Goal: Ask a question: Seek information or help from site administrators or community

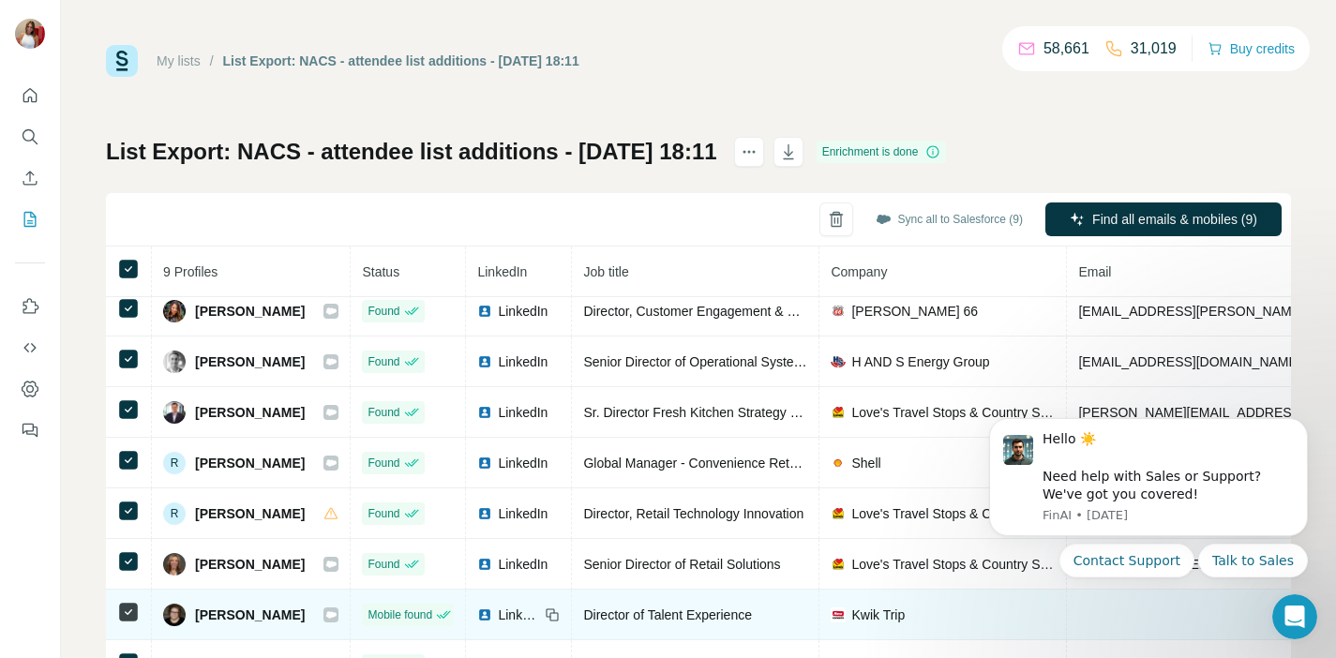
scroll to position [128, 0]
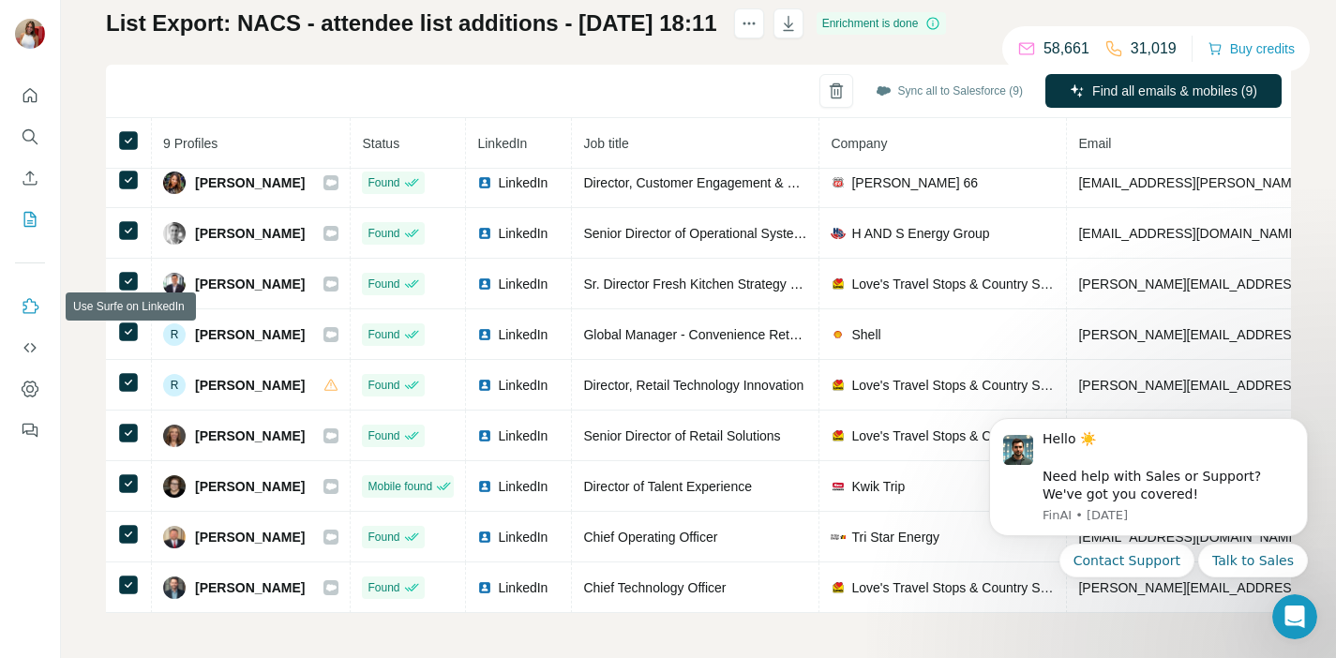
click at [31, 306] on icon "Use Surfe on LinkedIn" at bounding box center [30, 306] width 19 height 19
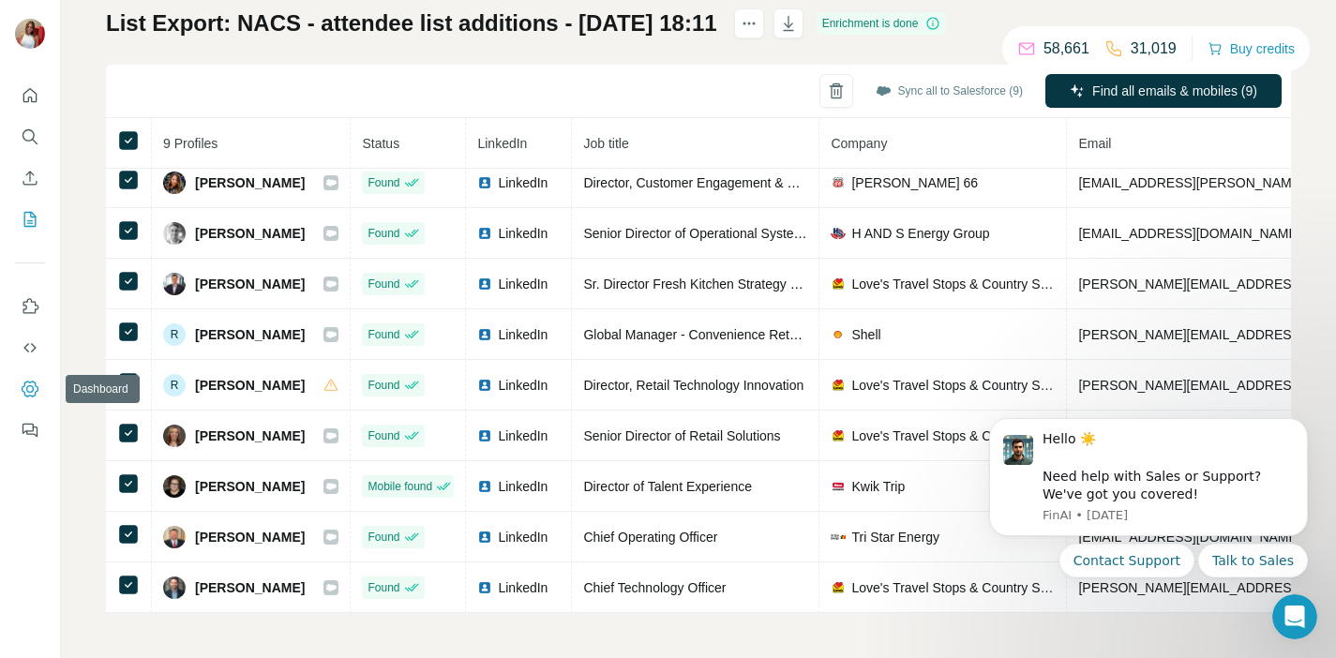
click at [32, 388] on icon "Dashboard" at bounding box center [30, 389] width 8 height 8
click at [29, 88] on icon "Quick start" at bounding box center [30, 95] width 14 height 14
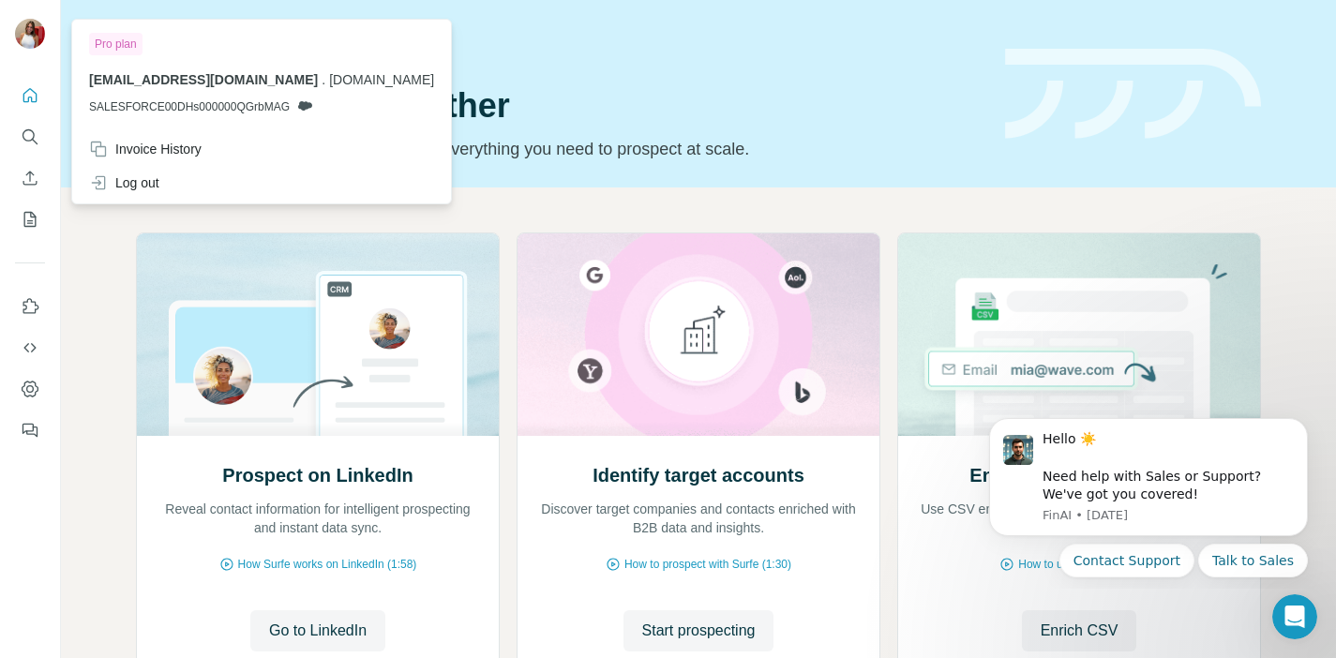
click at [31, 35] on img at bounding box center [30, 34] width 30 height 30
click at [36, 95] on icon "Quick start" at bounding box center [30, 95] width 14 height 14
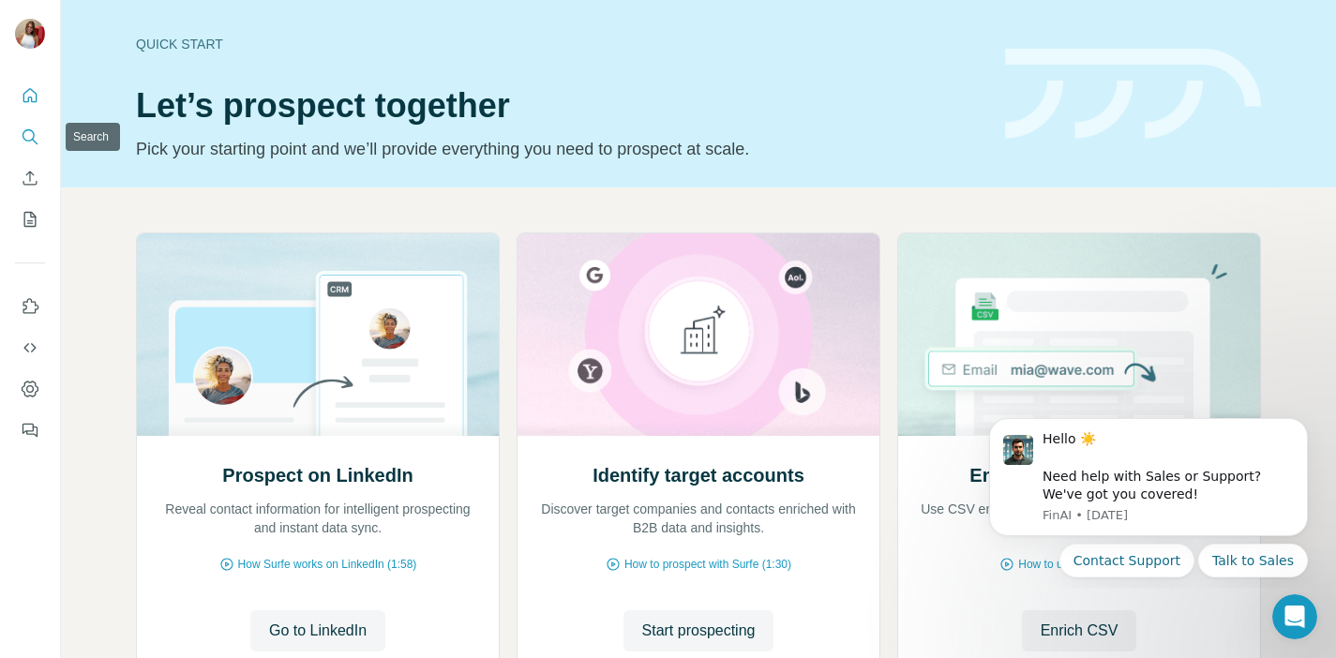
click at [32, 141] on icon "Search" at bounding box center [30, 137] width 19 height 19
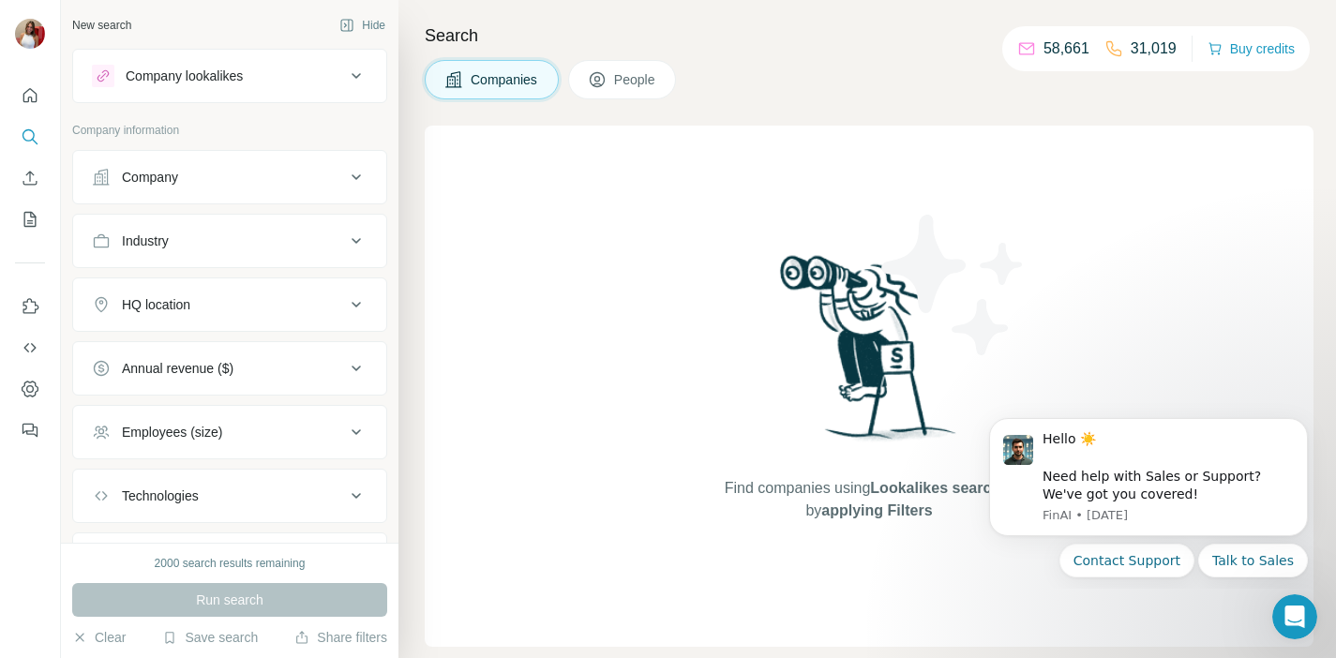
click at [278, 511] on button "Technologies" at bounding box center [229, 496] width 313 height 45
click at [26, 99] on icon "Quick start" at bounding box center [30, 95] width 19 height 19
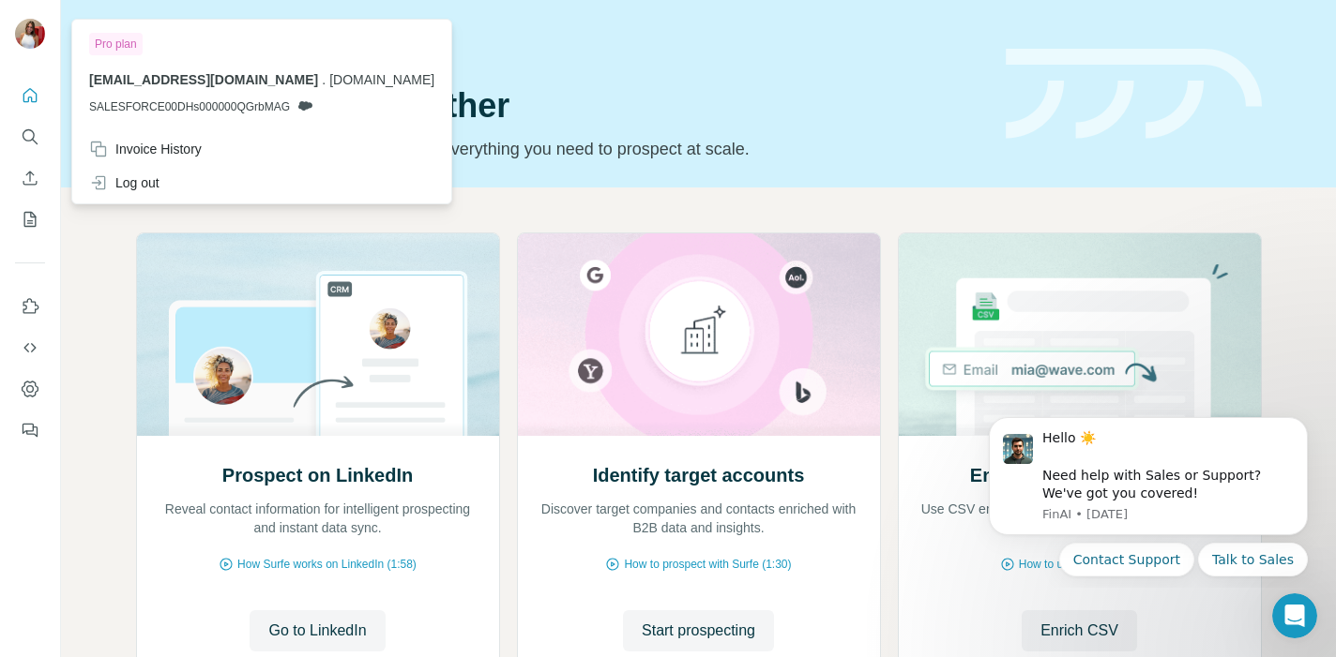
click at [26, 38] on img at bounding box center [30, 34] width 30 height 30
click at [28, 38] on img at bounding box center [30, 34] width 30 height 30
click at [31, 171] on icon "Enrich CSV" at bounding box center [30, 178] width 19 height 19
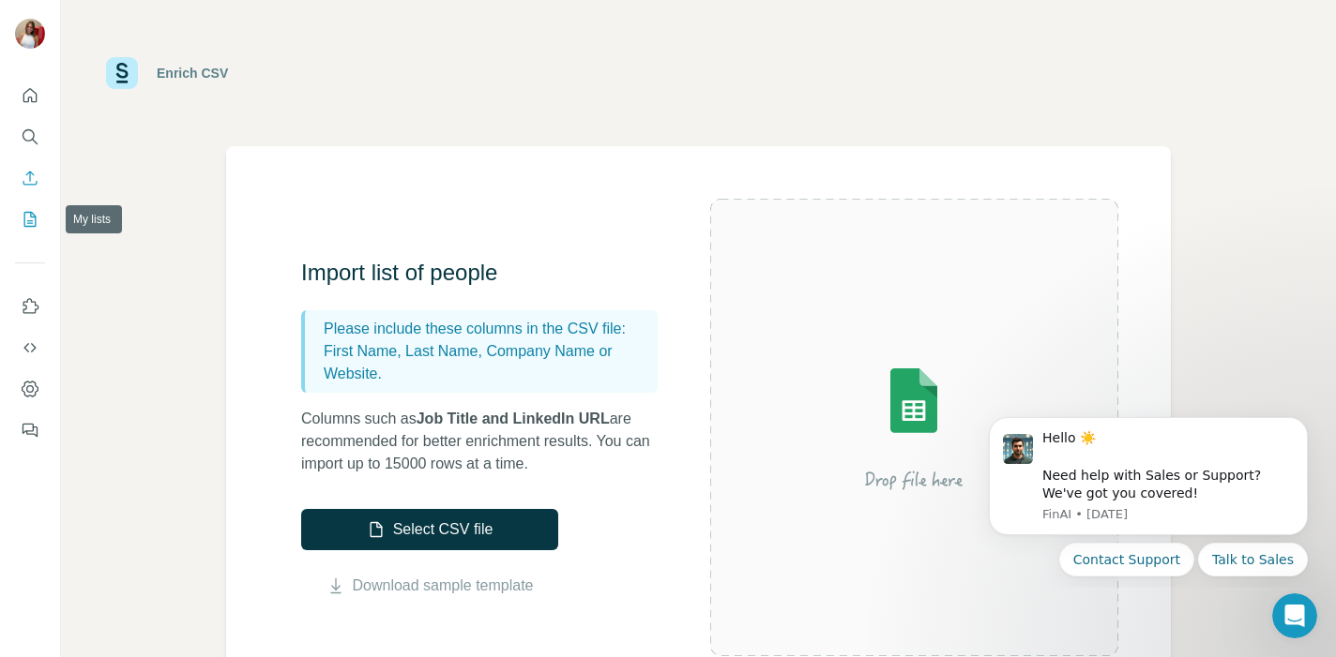
click at [31, 208] on button "My lists" at bounding box center [30, 220] width 30 height 34
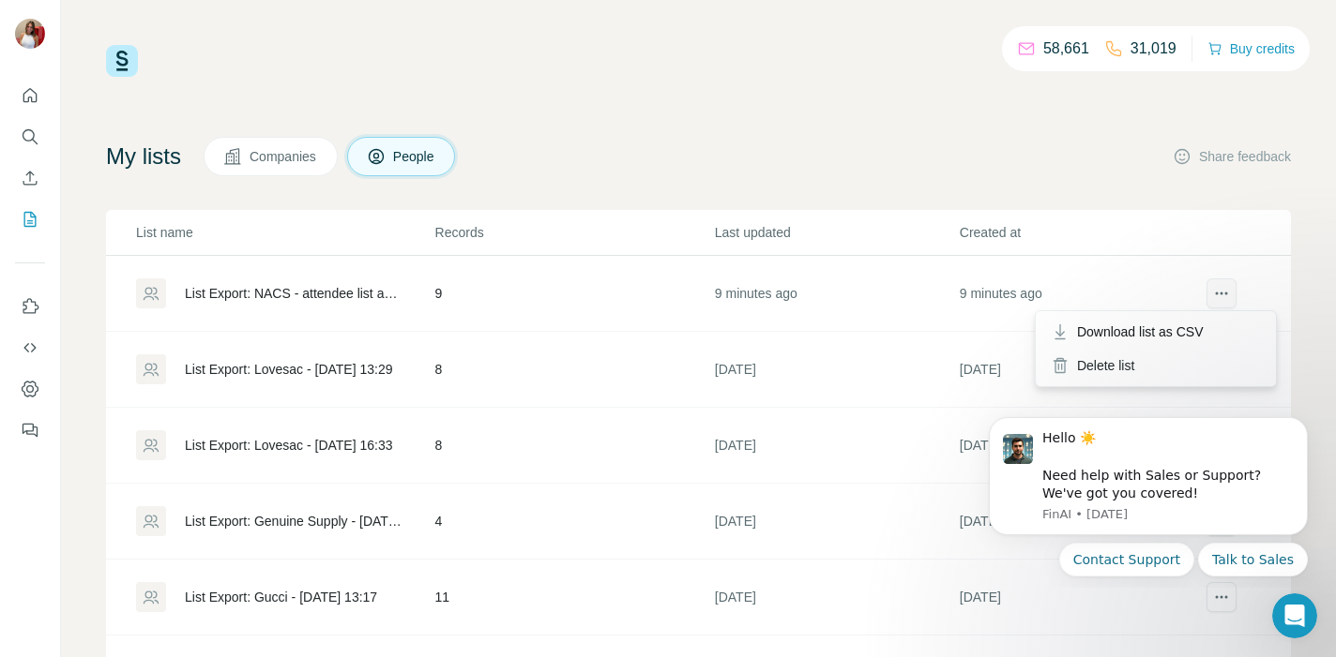
click at [1220, 282] on button "actions" at bounding box center [1221, 294] width 30 height 30
drag, startPoint x: 585, startPoint y: 132, endPoint x: 445, endPoint y: 136, distance: 140.7
click at [584, 132] on div "58,661 31,019 Buy credits My lists Companies People Share feedback List name Re…" at bounding box center [698, 381] width 1185 height 672
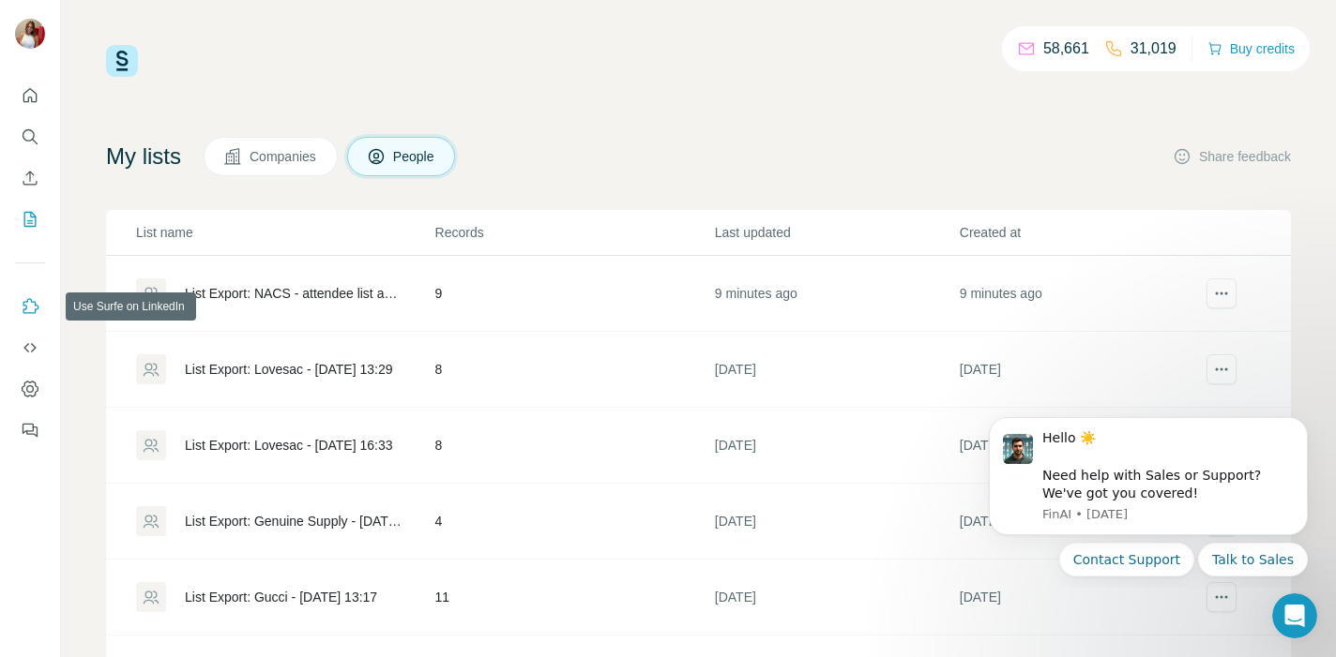
click at [26, 322] on button "Use Surfe on LinkedIn" at bounding box center [30, 307] width 30 height 34
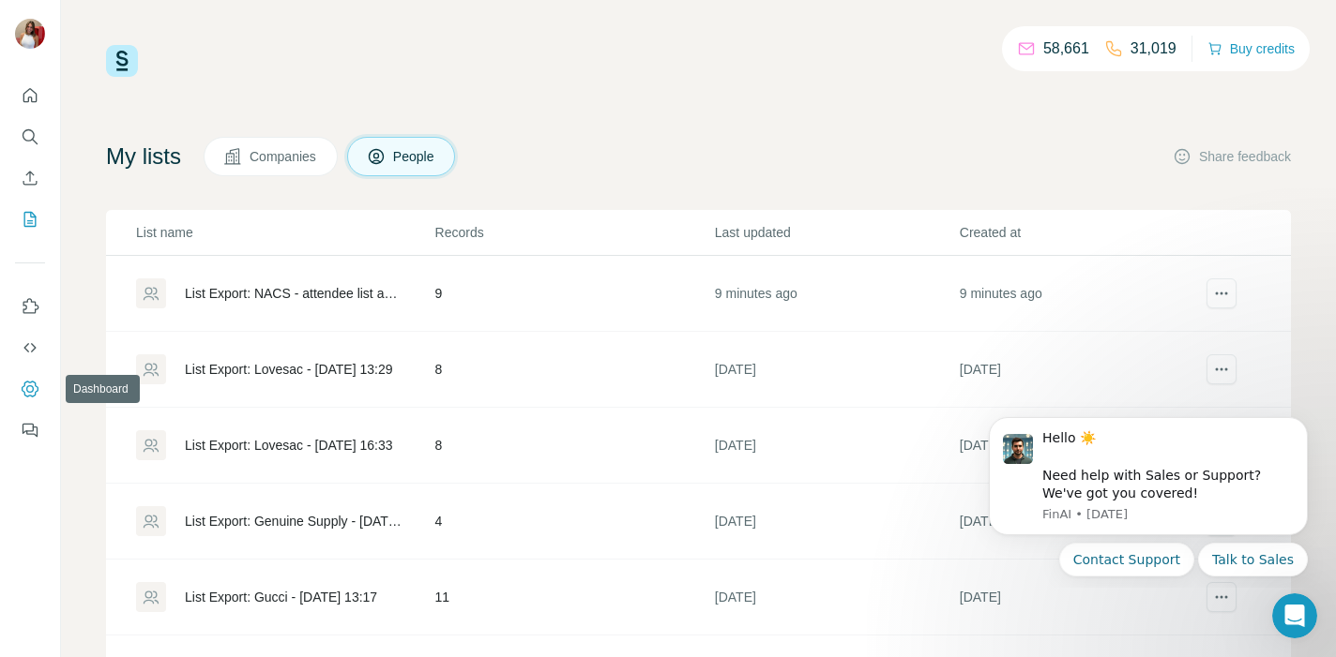
click at [34, 388] on icon "Dashboard" at bounding box center [30, 389] width 19 height 19
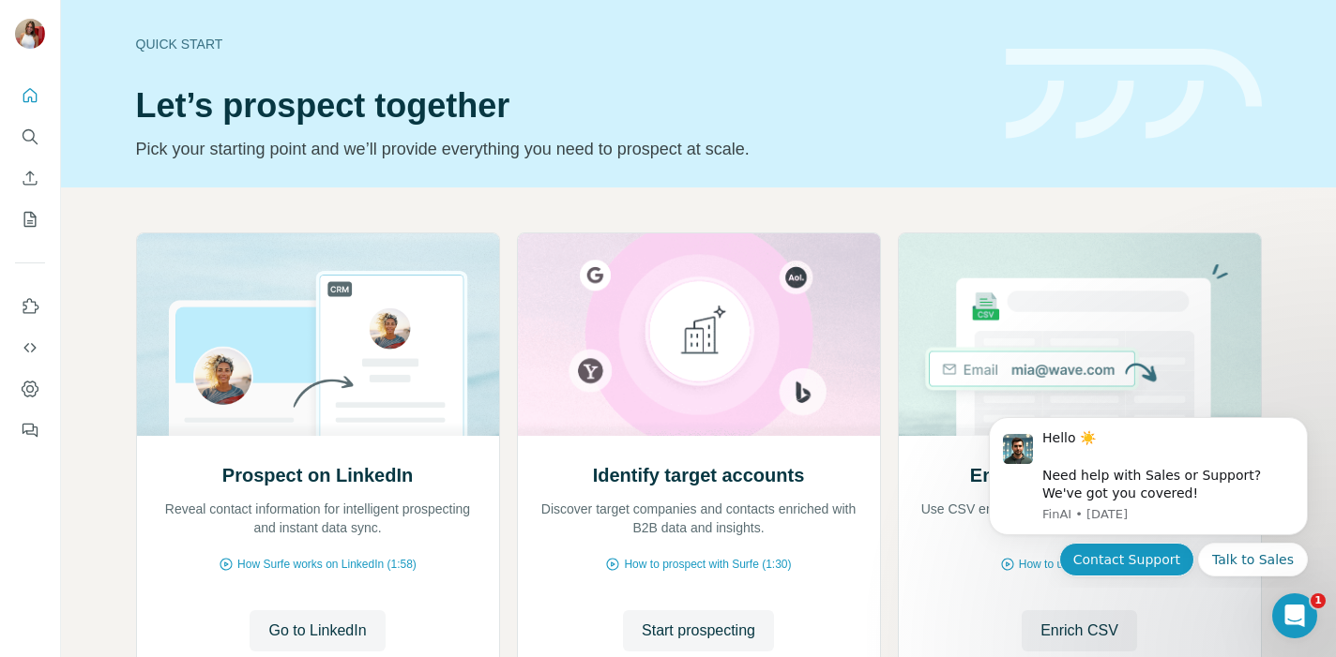
click at [1155, 560] on button "Contact Support" at bounding box center [1126, 560] width 135 height 34
